Goal: Task Accomplishment & Management: Use online tool/utility

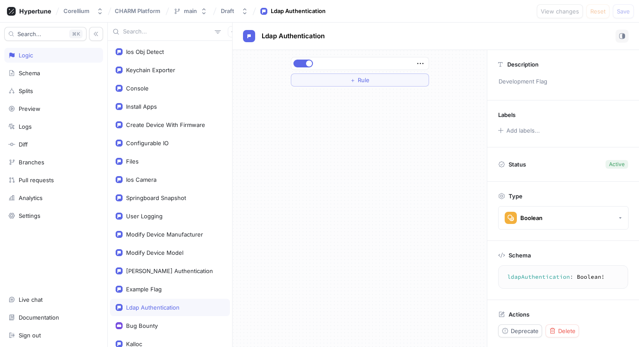
click at [156, 33] on input "text" at bounding box center [167, 31] width 88 height 9
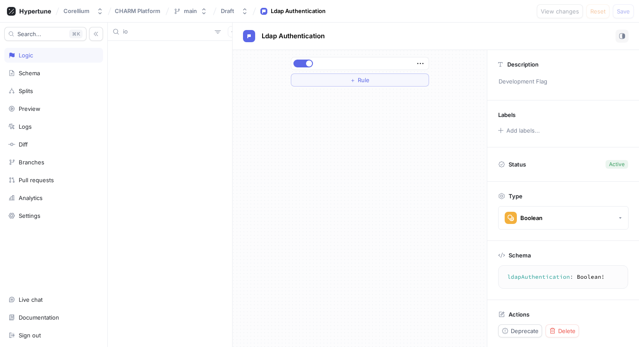
type input "i"
type input "beta"
click at [151, 56] on div "Beta Access" at bounding box center [170, 51] width 120 height 17
type textarea "betaAccess: Boolean!"
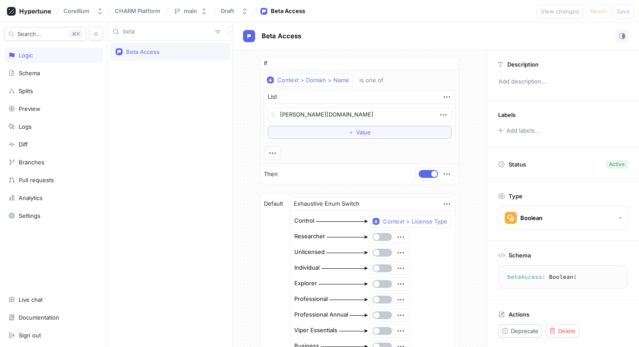
click at [140, 31] on input "beta" at bounding box center [167, 31] width 88 height 9
type textarea "x"
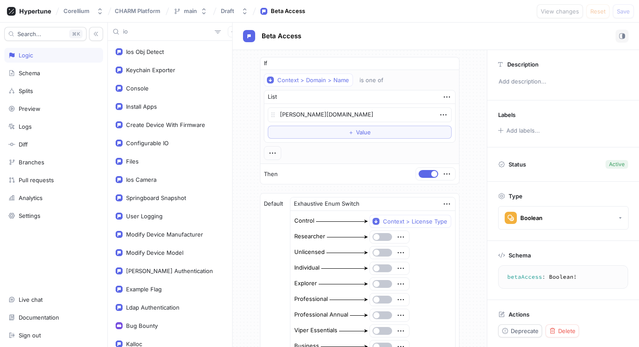
type input "ios"
type textarea "x"
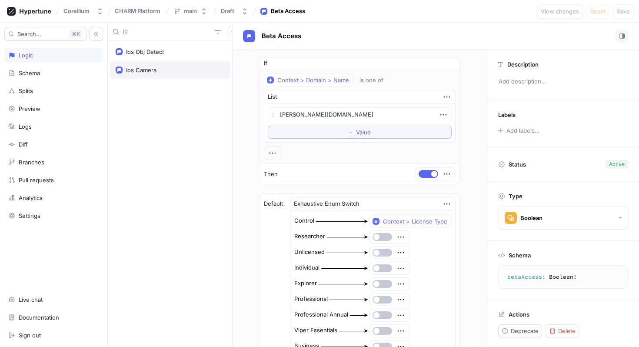
type input "i"
type textarea "x"
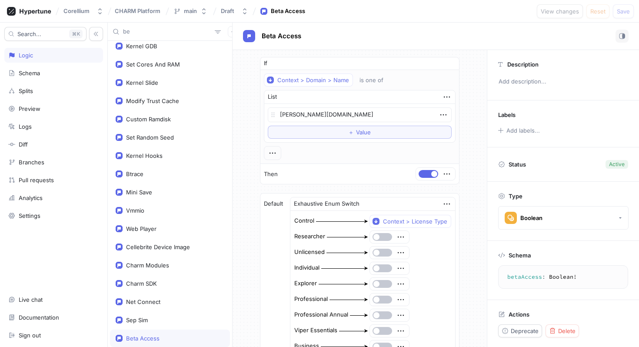
type input "bet"
type textarea "x"
type input "beta"
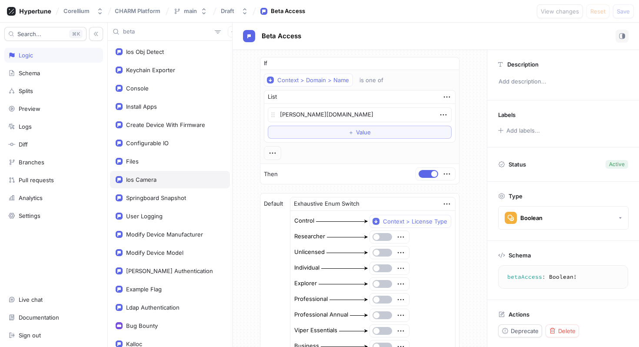
type textarea "x"
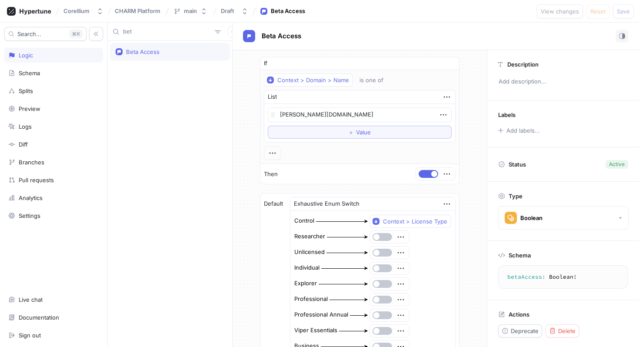
type input "be"
type textarea "x"
type input "b"
type textarea "x"
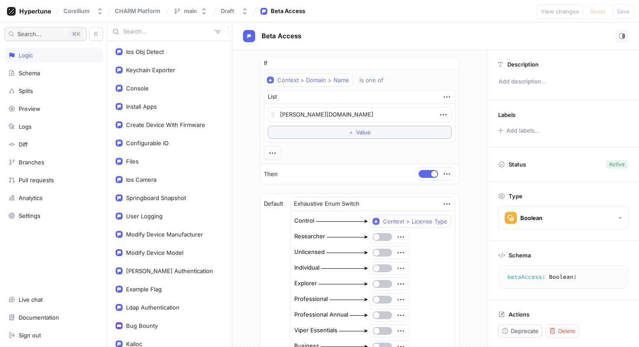
type textarea "x"
